Goal: Answer question/provide support

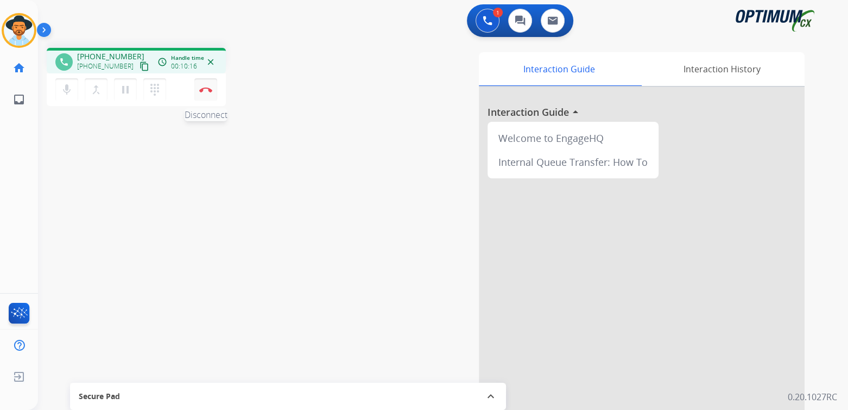
click at [216, 92] on button "Disconnect" at bounding box center [205, 89] width 23 height 23
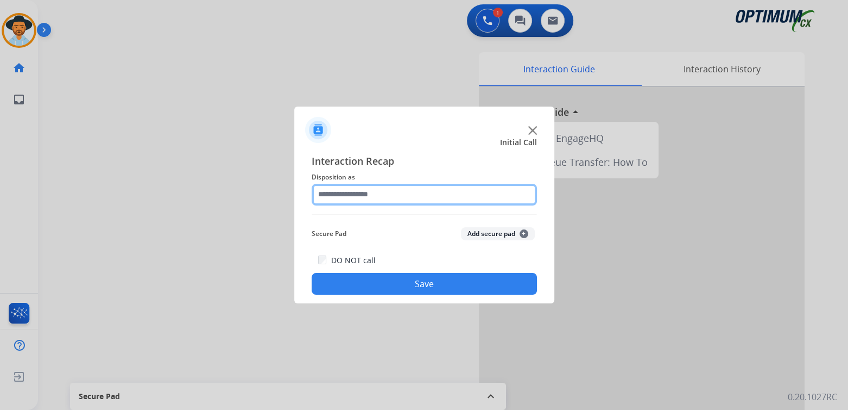
click at [392, 192] on input "text" at bounding box center [424, 195] width 225 height 22
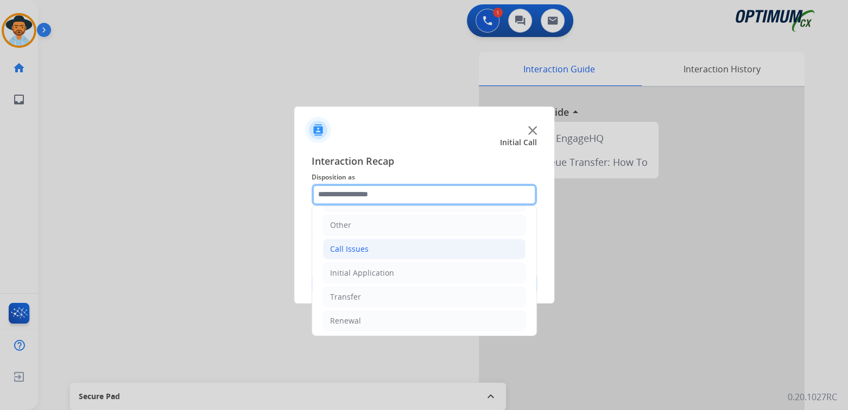
scroll to position [72, 0]
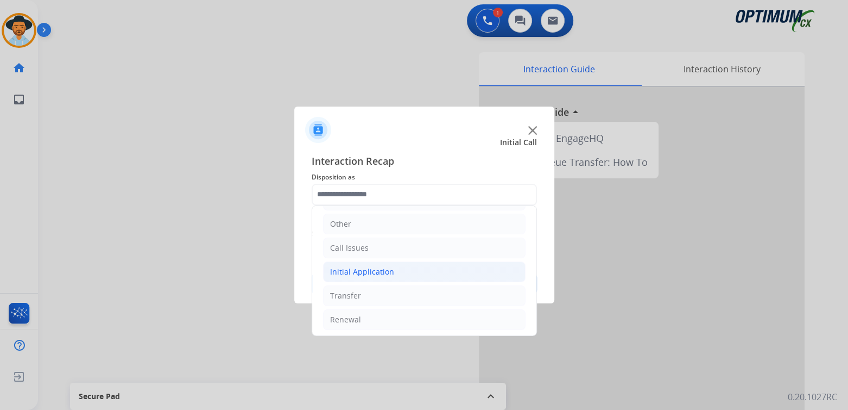
click at [390, 268] on div "Initial Application" at bounding box center [362, 271] width 64 height 11
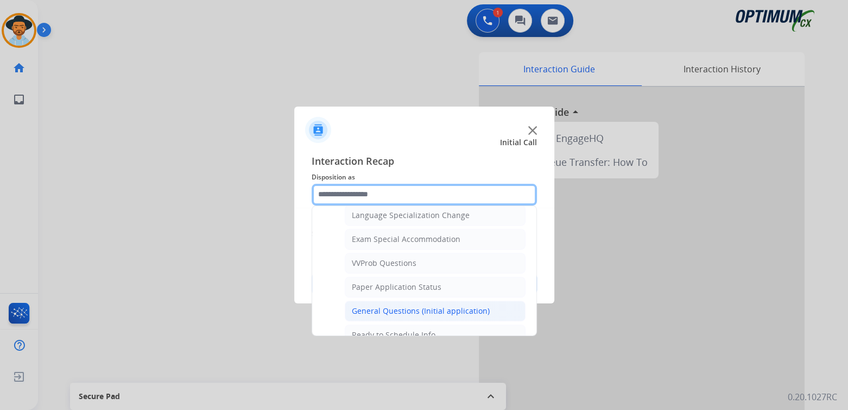
scroll to position [545, 0]
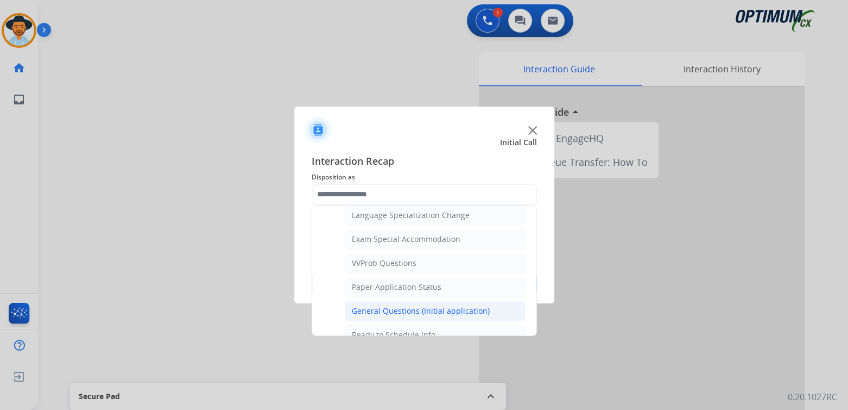
click at [379, 307] on div "General Questions (Initial application)" at bounding box center [421, 310] width 138 height 11
type input "**********"
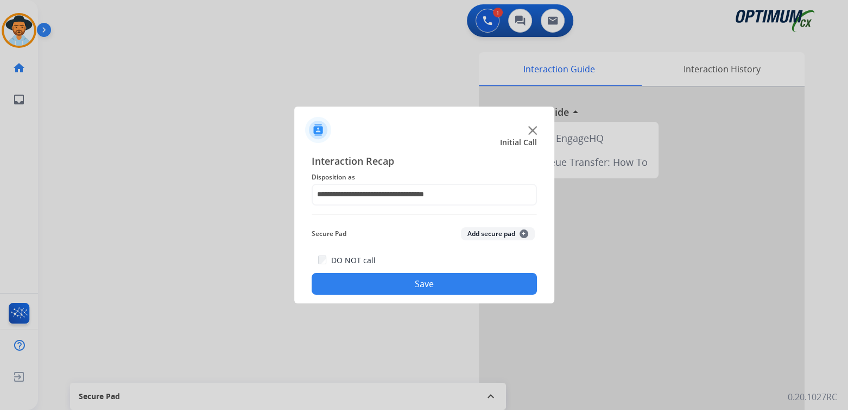
click at [461, 283] on button "Save" at bounding box center [424, 284] width 225 height 22
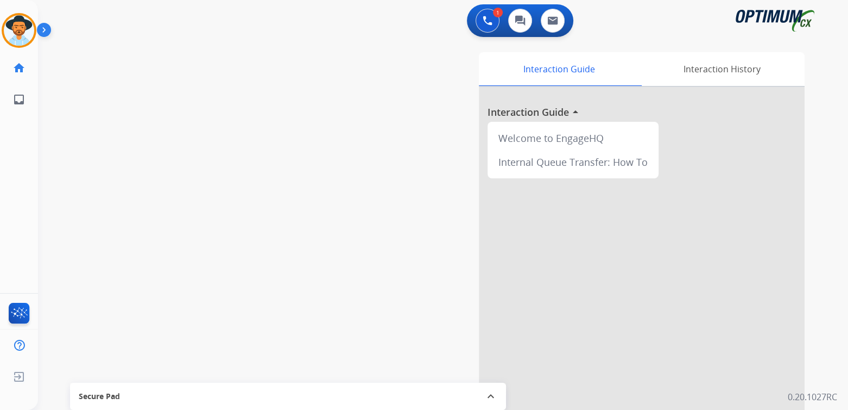
drag, startPoint x: 706, startPoint y: 269, endPoint x: 711, endPoint y: 273, distance: 6.5
click at [711, 273] on div at bounding box center [642, 289] width 326 height 405
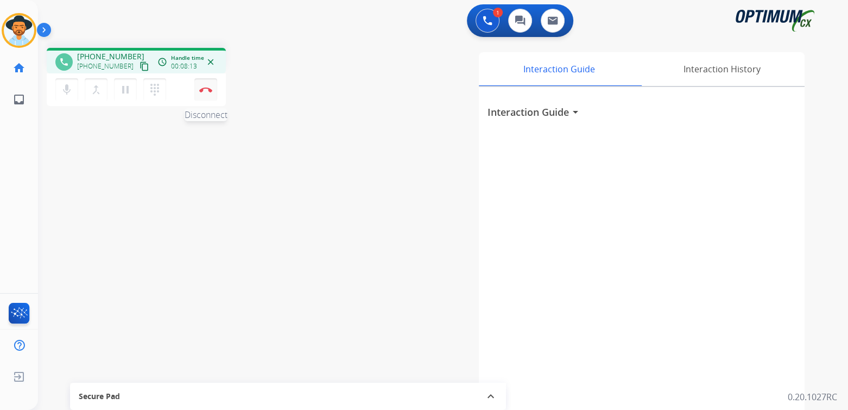
click at [209, 87] on img at bounding box center [205, 89] width 13 height 5
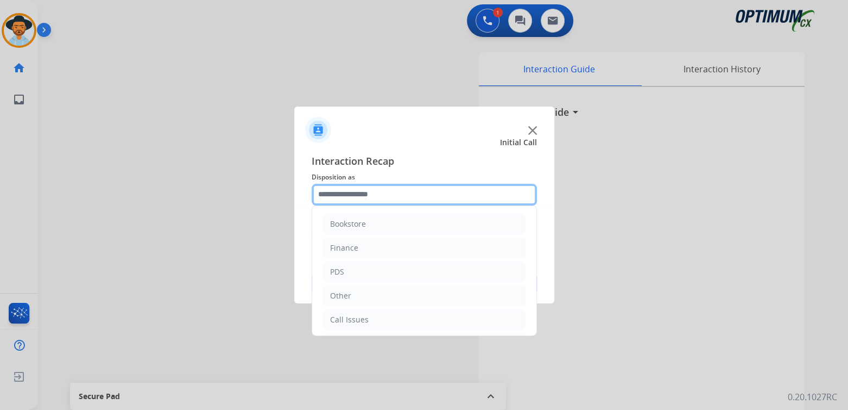
click at [378, 201] on input "text" at bounding box center [424, 195] width 225 height 22
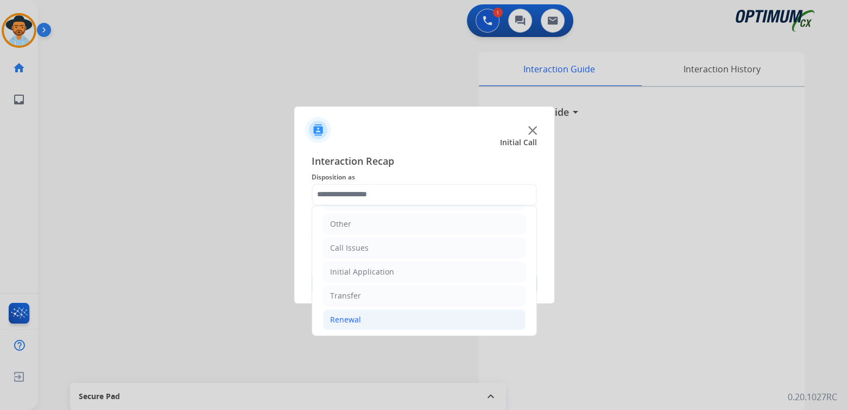
click at [368, 319] on li "Renewal" at bounding box center [424, 319] width 203 height 21
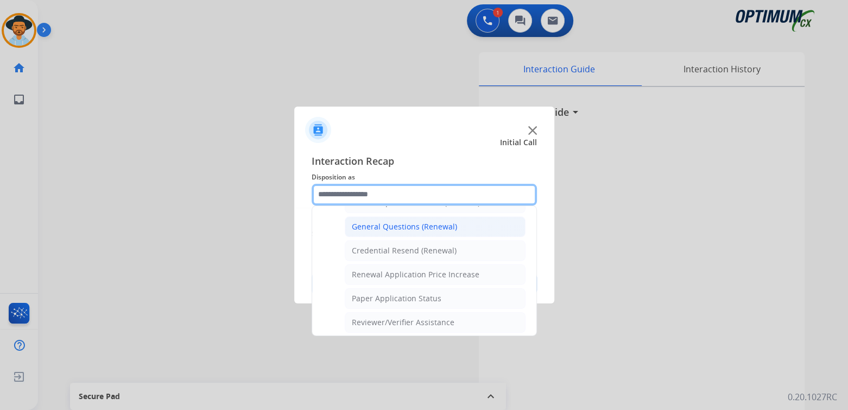
scroll to position [318, 0]
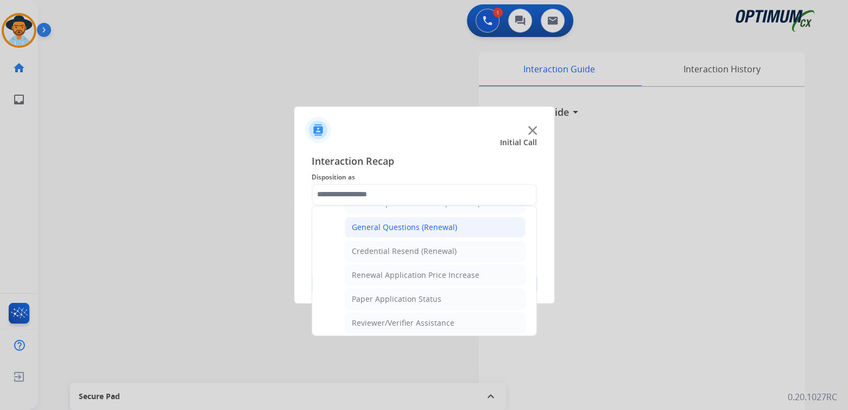
click at [395, 222] on div "General Questions (Renewal)" at bounding box center [404, 227] width 105 height 11
type input "**********"
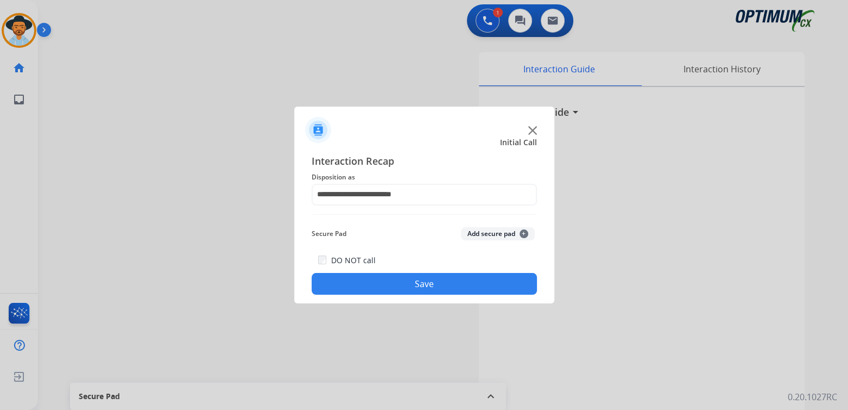
drag, startPoint x: 464, startPoint y: 275, endPoint x: 489, endPoint y: 281, distance: 25.7
click at [489, 281] on button "Save" at bounding box center [424, 284] width 225 height 22
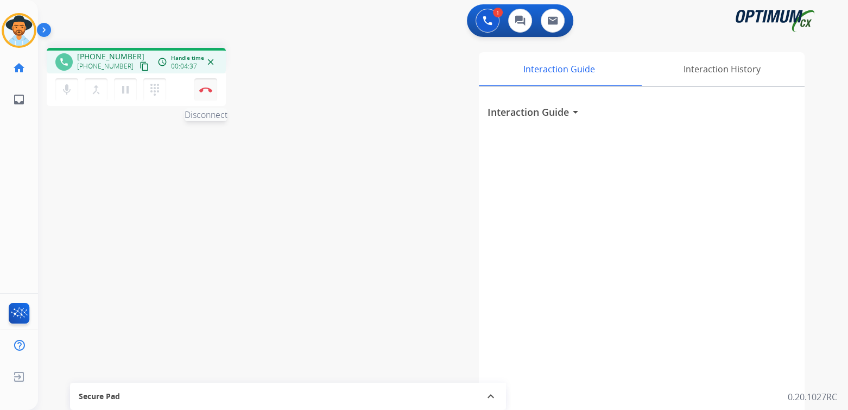
click at [207, 90] on img at bounding box center [205, 89] width 13 height 5
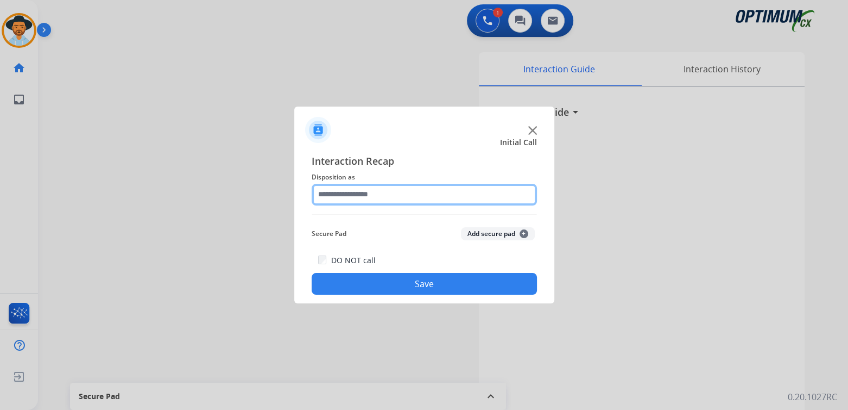
click at [367, 197] on input "text" at bounding box center [424, 195] width 225 height 22
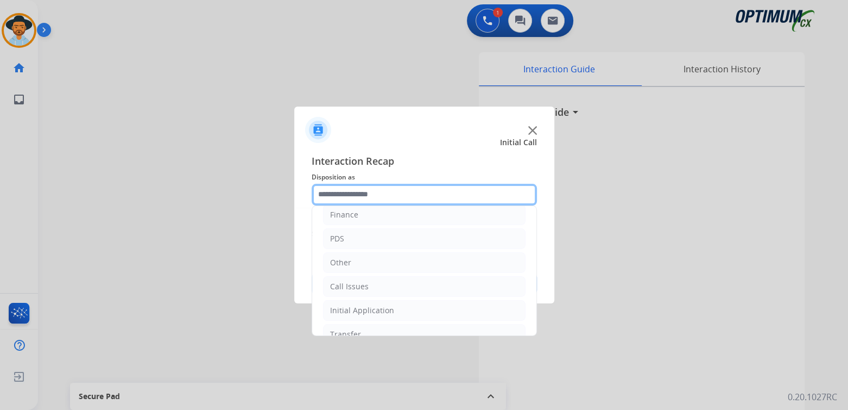
scroll to position [72, 0]
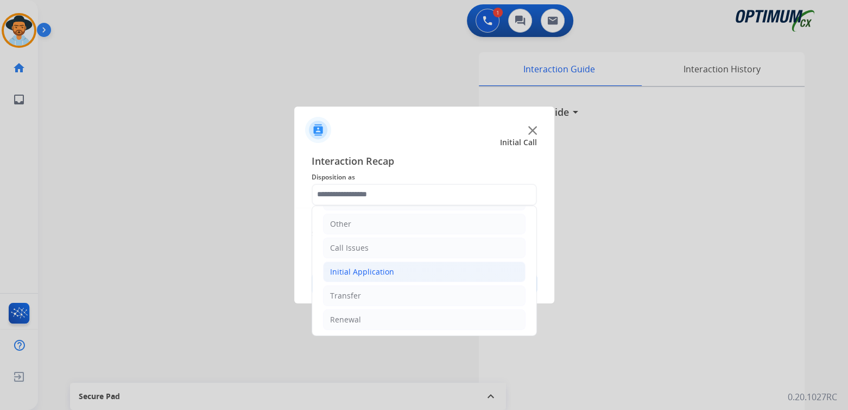
click at [387, 271] on div "Initial Application" at bounding box center [362, 271] width 64 height 11
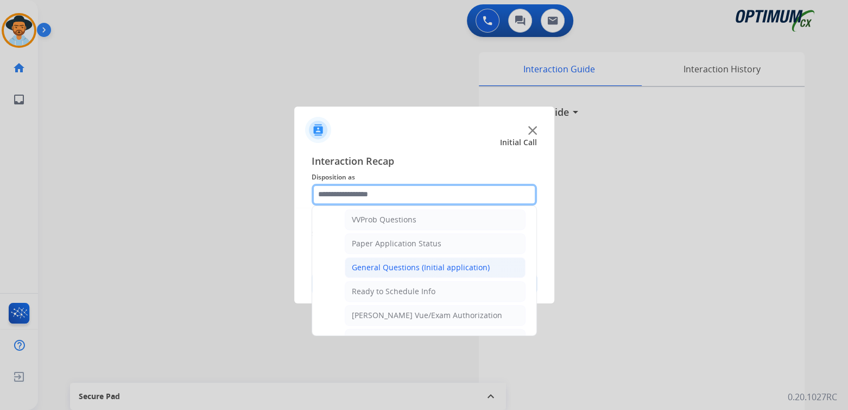
scroll to position [596, 0]
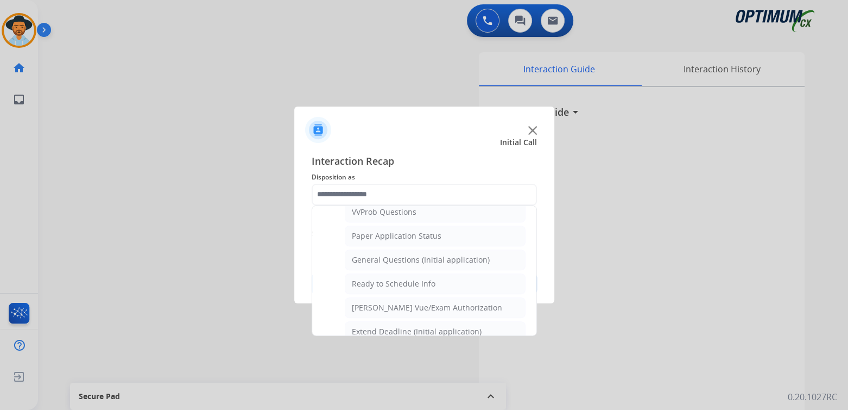
click at [400, 257] on li "General Questions (Initial application)" at bounding box center [435, 259] width 181 height 21
type input "**********"
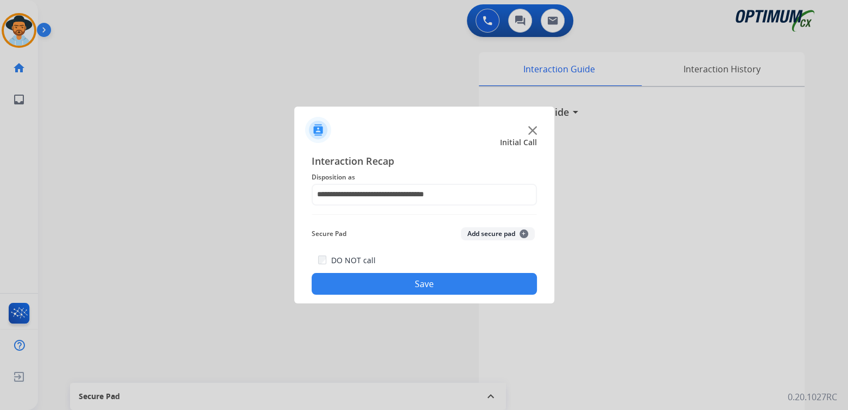
click at [427, 286] on button "Save" at bounding box center [424, 284] width 225 height 22
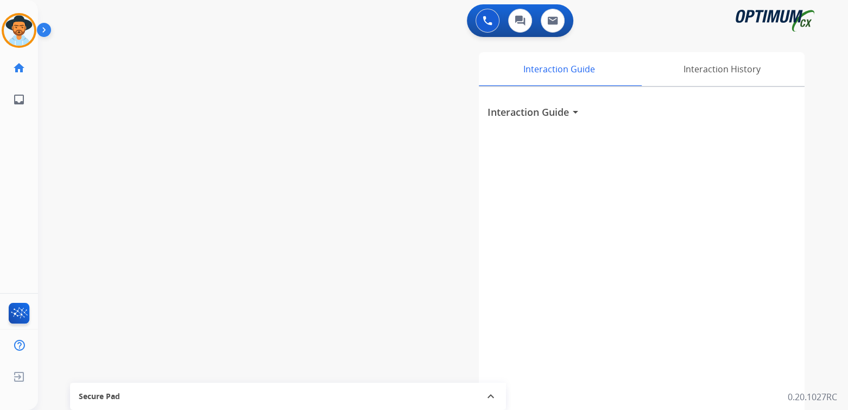
scroll to position [1, 0]
click at [11, 32] on img at bounding box center [19, 30] width 30 height 30
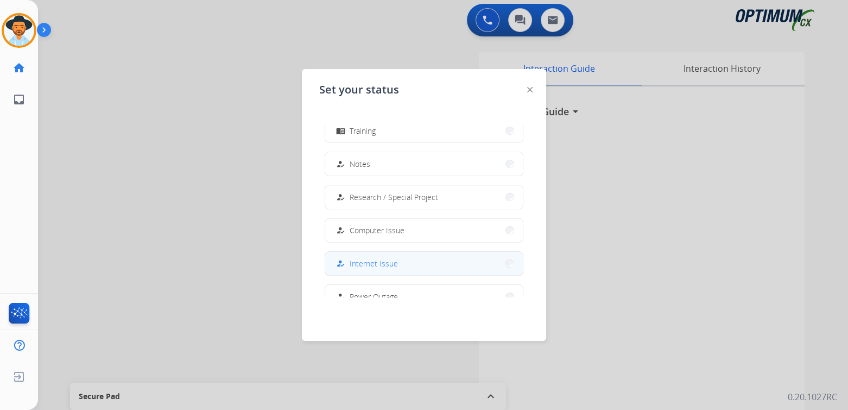
scroll to position [271, 0]
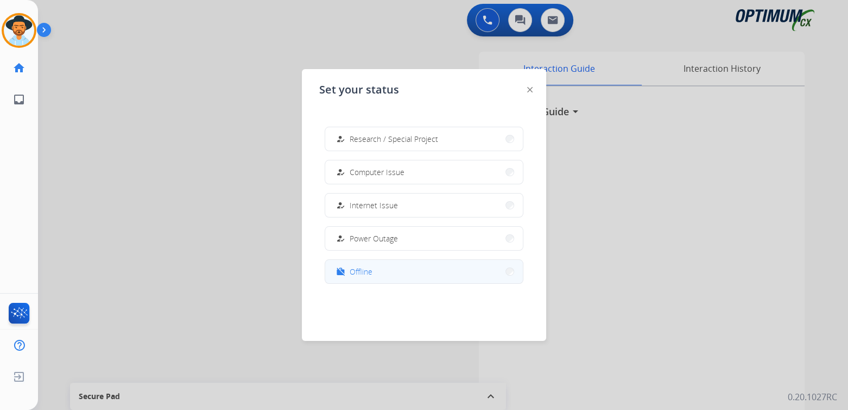
click at [383, 278] on button "work_off Offline" at bounding box center [424, 271] width 198 height 23
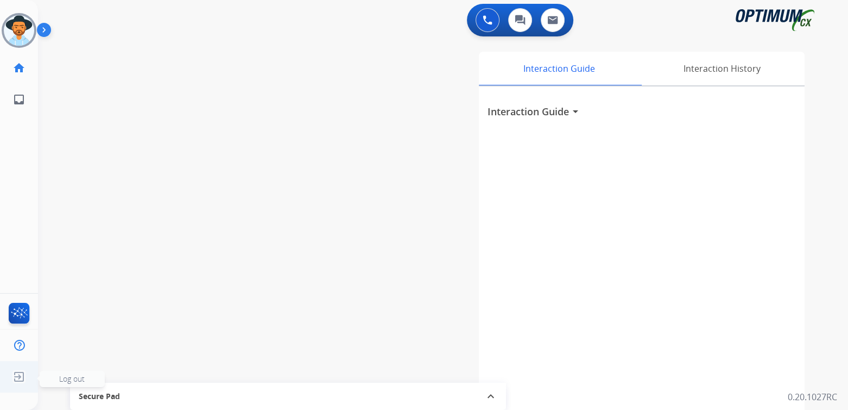
click at [16, 379] on img at bounding box center [19, 376] width 20 height 21
click at [56, 380] on span "Log out" at bounding box center [72, 378] width 65 height 16
